Goal: Task Accomplishment & Management: Manage account settings

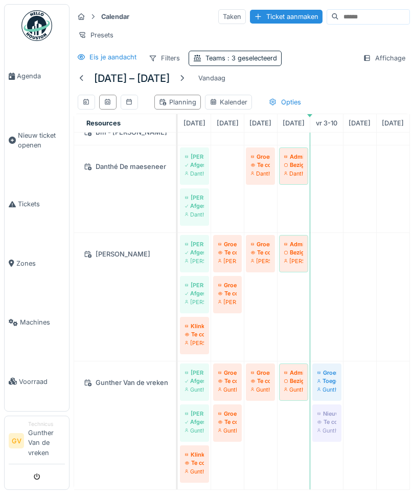
scroll to position [40, 0]
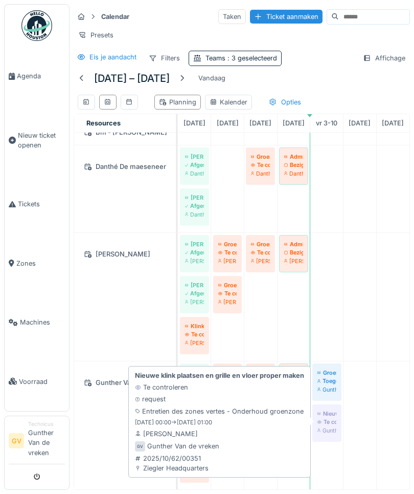
click at [189, 427] on div "Nieuwe klink plaatsen en grille en vloer proper maken Te controleren request En…" at bounding box center [219, 421] width 173 height 106
click at [174, 377] on strong "Nieuwe klink plaatsen en grille en vloer proper maken" at bounding box center [219, 375] width 169 height 10
click at [192, 414] on div "Entretien des zones vertes - Onderhoud groenzone" at bounding box center [219, 411] width 169 height 10
click at [198, 412] on div "Entretien des zones vertes - Onderhoud groenzone" at bounding box center [219, 411] width 169 height 10
click at [326, 426] on link "Nieuwe klink plaatsen en grille en vloer proper maken Te controleren [PERSON_NA…" at bounding box center [327, 422] width 29 height 37
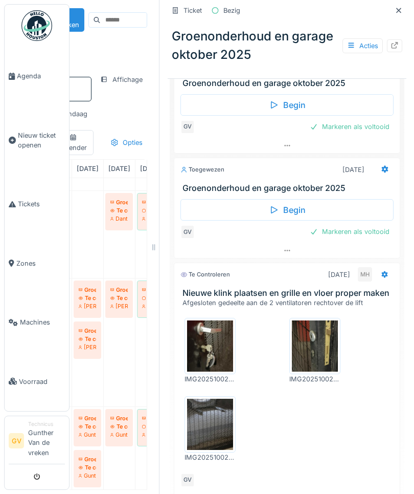
scroll to position [369, 0]
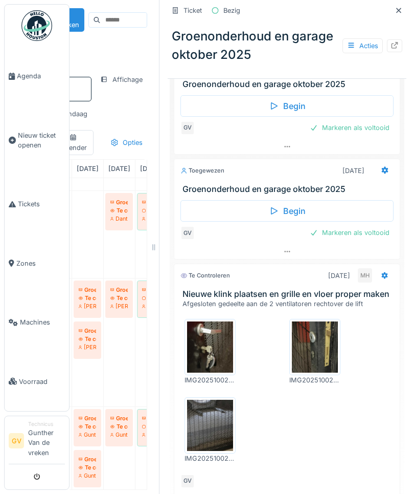
click at [383, 272] on icon at bounding box center [385, 275] width 7 height 7
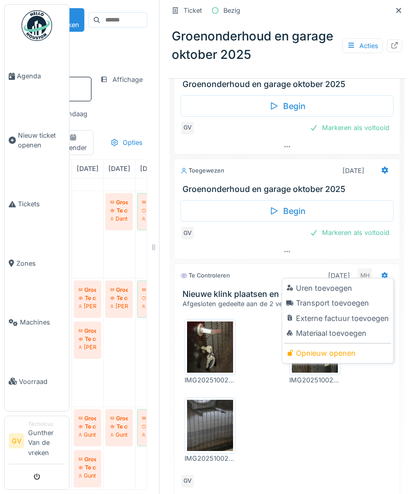
click at [310, 287] on div "Uren toevoegen" at bounding box center [338, 287] width 107 height 15
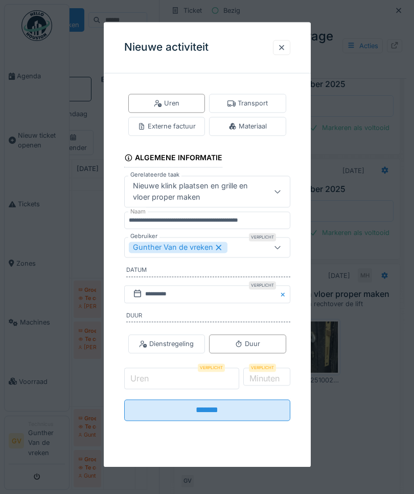
click at [161, 376] on input "Uren" at bounding box center [182, 378] width 116 height 21
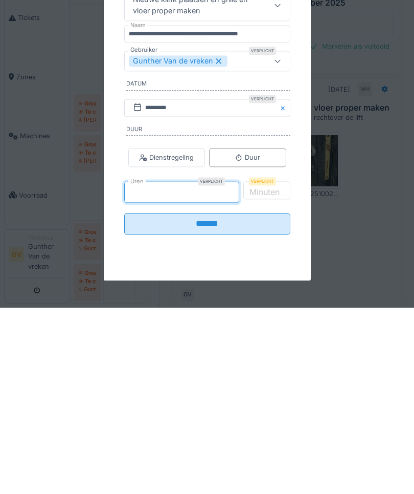
type input "*"
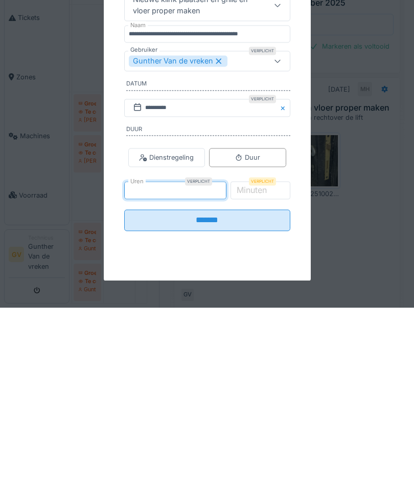
click at [269, 370] on label "Minuten" at bounding box center [252, 376] width 34 height 12
click at [271, 368] on input "*" at bounding box center [260, 378] width 61 height 21
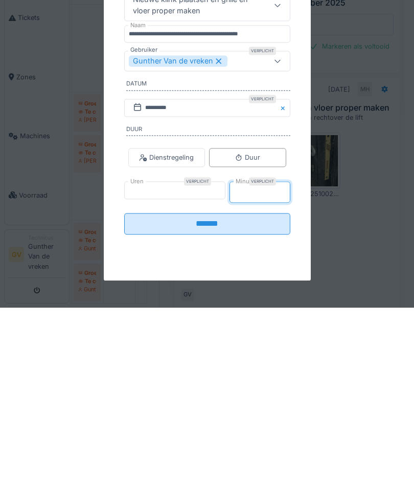
type input "**"
click at [179, 396] on input "*******" at bounding box center [207, 406] width 166 height 21
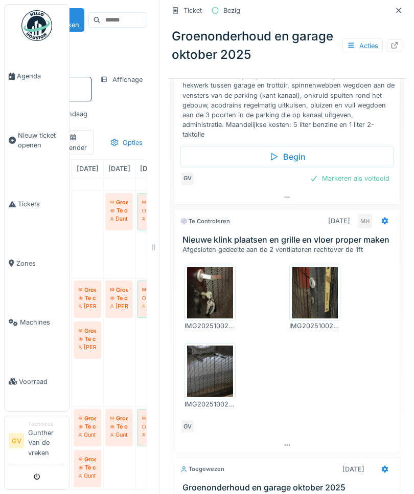
scroll to position [0, 0]
click at [383, 216] on div at bounding box center [385, 221] width 8 height 10
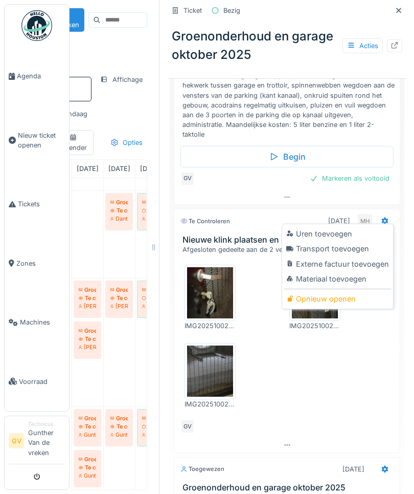
click at [313, 291] on div "Opnieuw openen" at bounding box center [338, 298] width 107 height 15
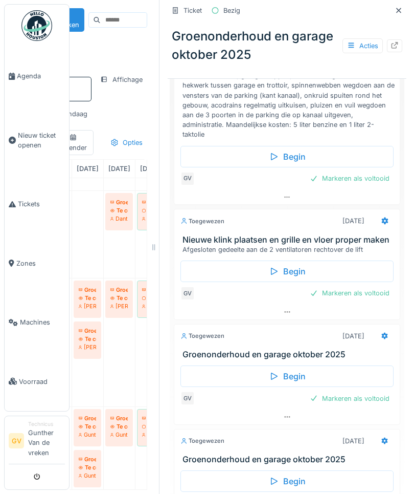
click at [337, 286] on div "Markeren als voltooid" at bounding box center [350, 293] width 88 height 14
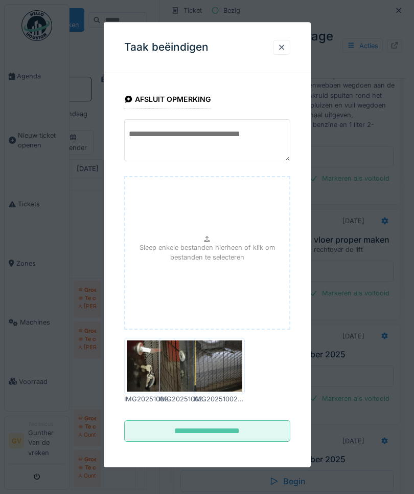
click at [159, 130] on textarea at bounding box center [207, 141] width 166 height 42
type textarea "**********"
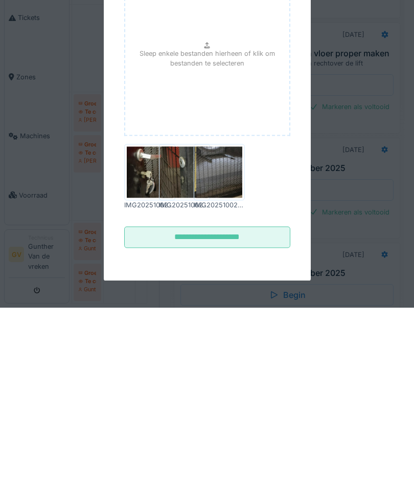
click at [191, 413] on input "**********" at bounding box center [207, 423] width 166 height 21
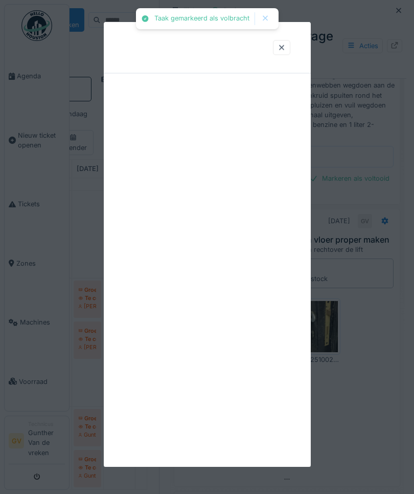
click at [187, 425] on div at bounding box center [207, 244] width 207 height 445
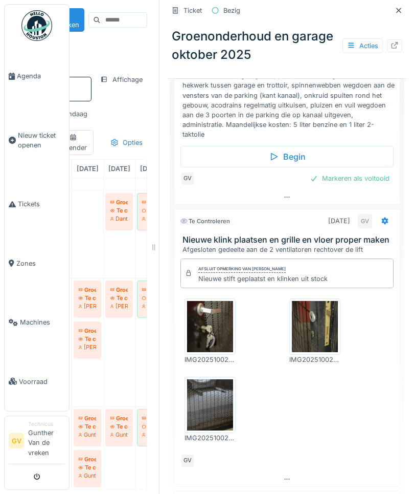
click at [28, 79] on span "Agenda" at bounding box center [41, 76] width 48 height 10
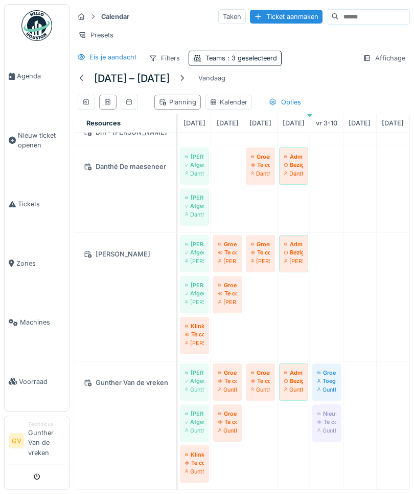
scroll to position [40, 0]
